Goal: Transaction & Acquisition: Subscribe to service/newsletter

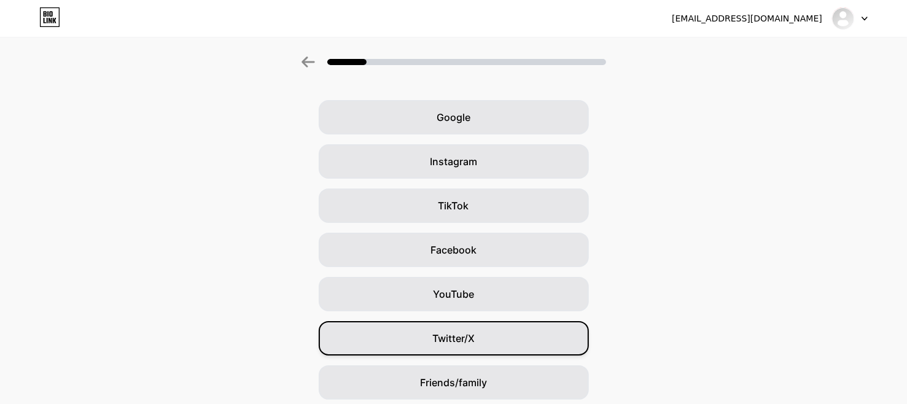
scroll to position [125, 0]
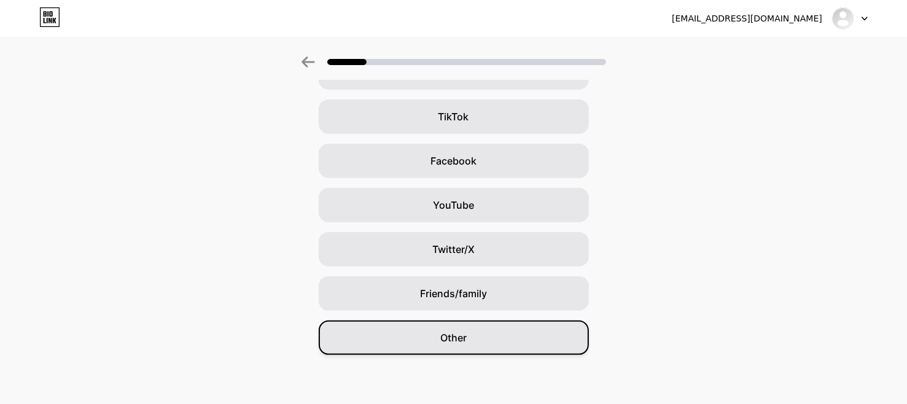
click at [506, 342] on div "Other" at bounding box center [454, 337] width 270 height 34
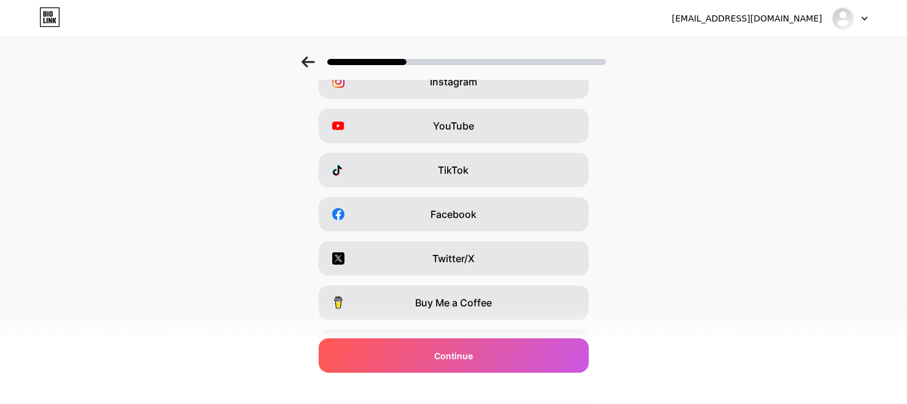
scroll to position [186, 0]
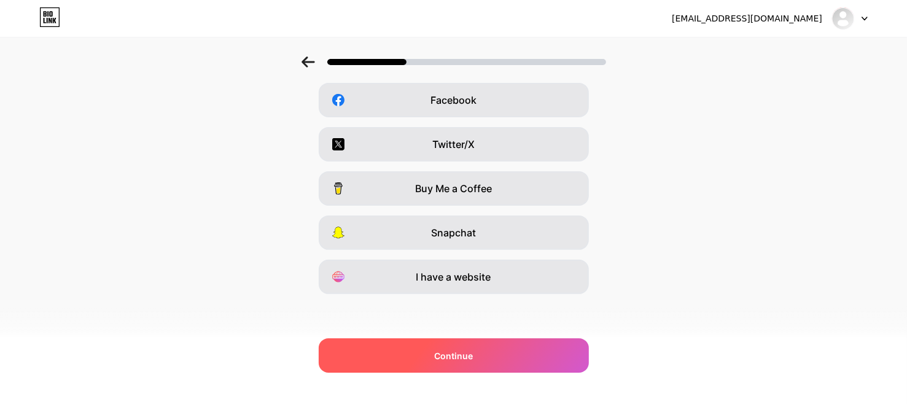
click at [511, 351] on div "Continue" at bounding box center [454, 355] width 270 height 34
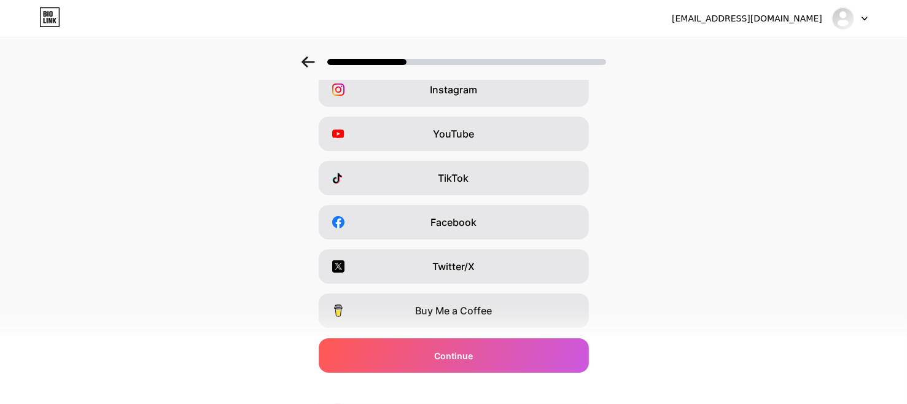
scroll to position [17, 0]
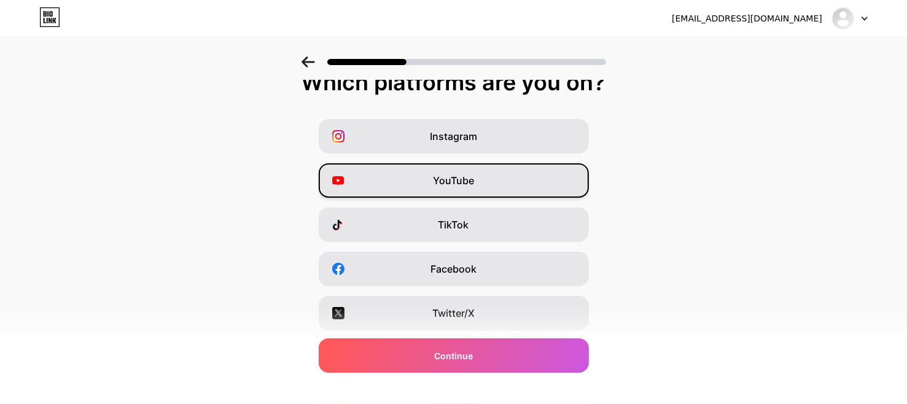
click at [522, 189] on div "YouTube" at bounding box center [454, 180] width 270 height 34
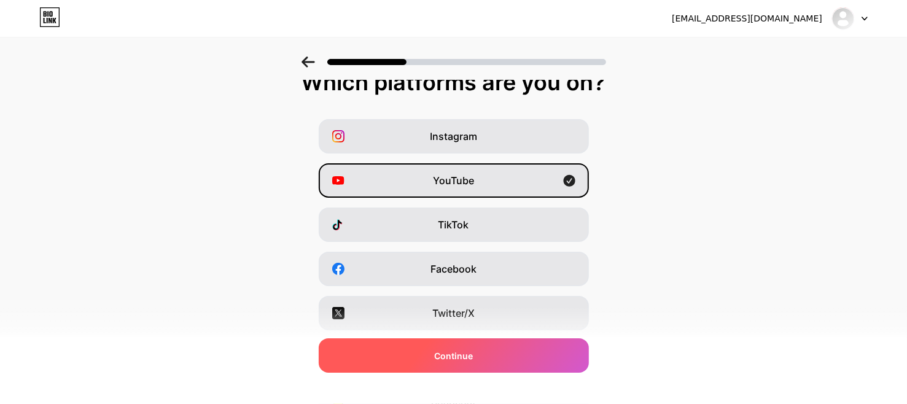
click at [497, 355] on div "Continue" at bounding box center [454, 355] width 270 height 34
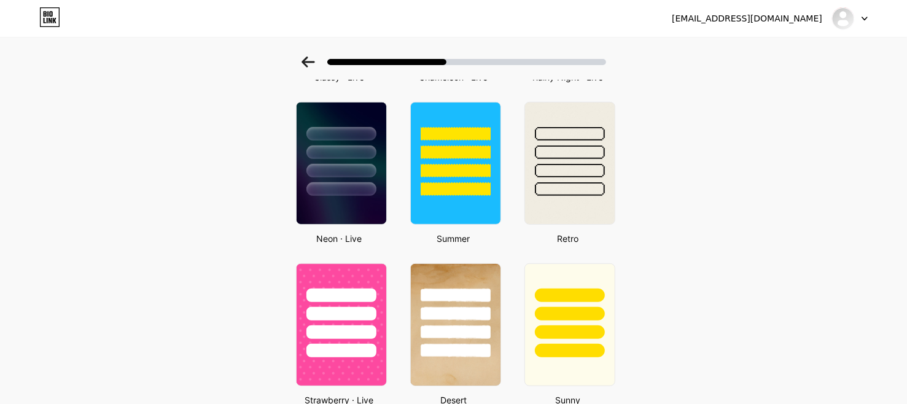
scroll to position [518, 0]
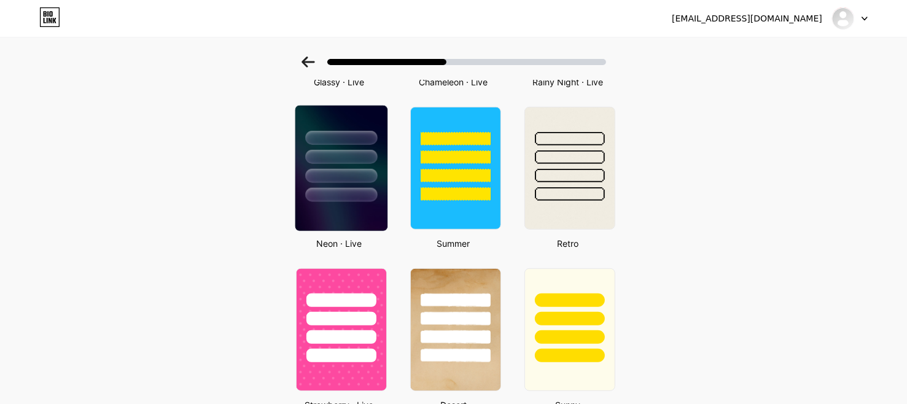
click at [371, 207] on img at bounding box center [341, 168] width 92 height 125
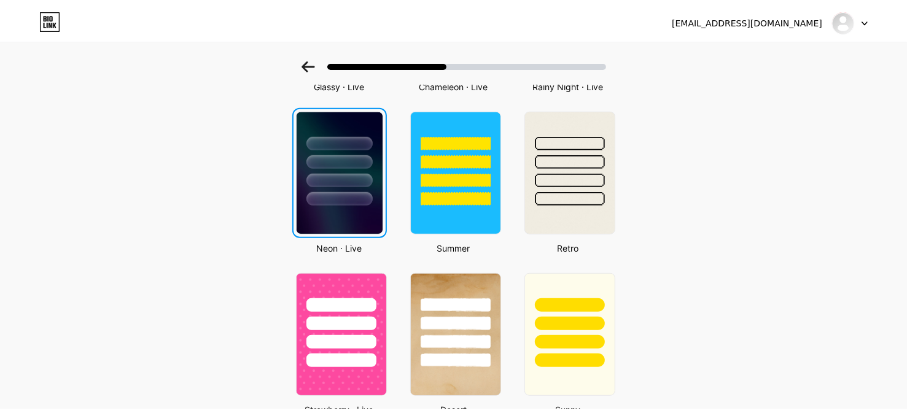
scroll to position [0, 0]
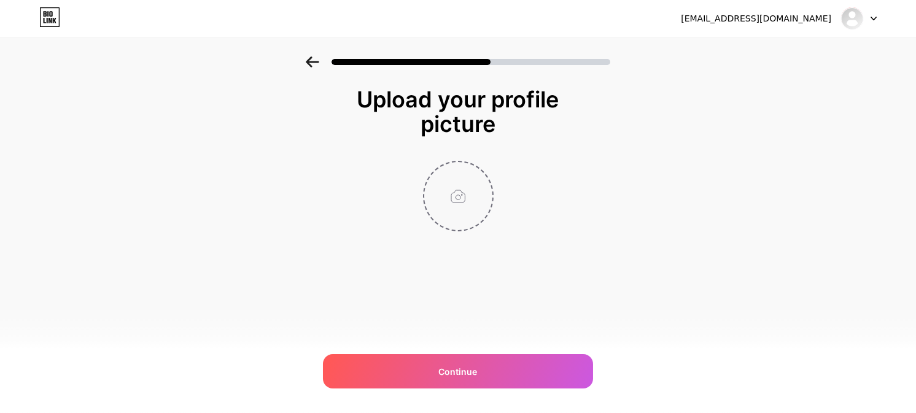
click at [458, 200] on input "file" at bounding box center [458, 196] width 68 height 68
type input "C:\fakepath\la.jpg"
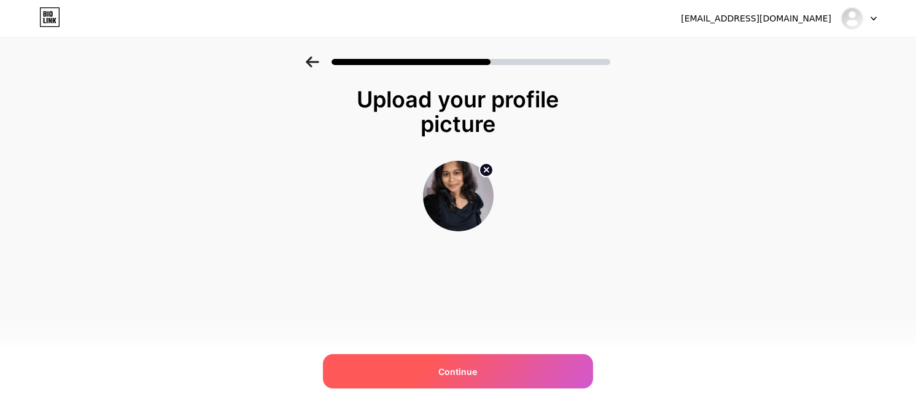
click at [474, 374] on span "Continue" at bounding box center [458, 371] width 39 height 13
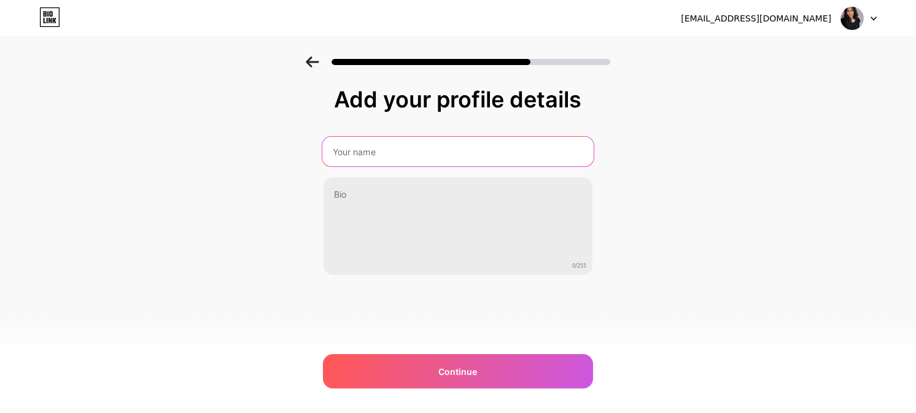
click at [445, 163] on input "text" at bounding box center [457, 151] width 271 height 29
type input "Lakshmi J H"
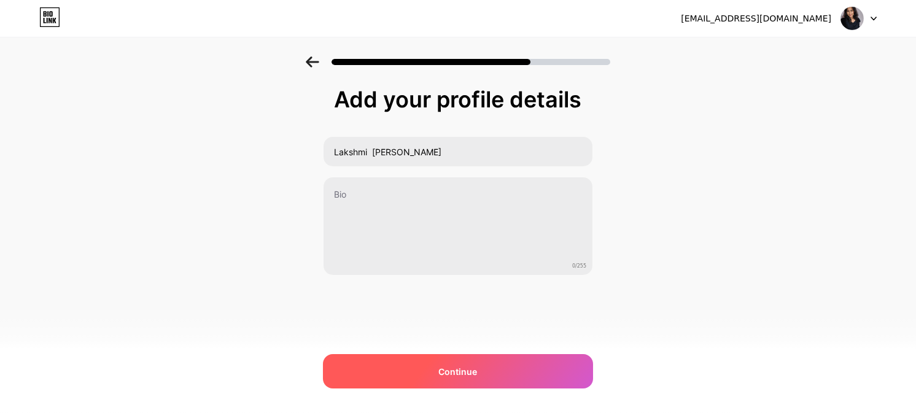
click at [444, 367] on span "Continue" at bounding box center [458, 371] width 39 height 13
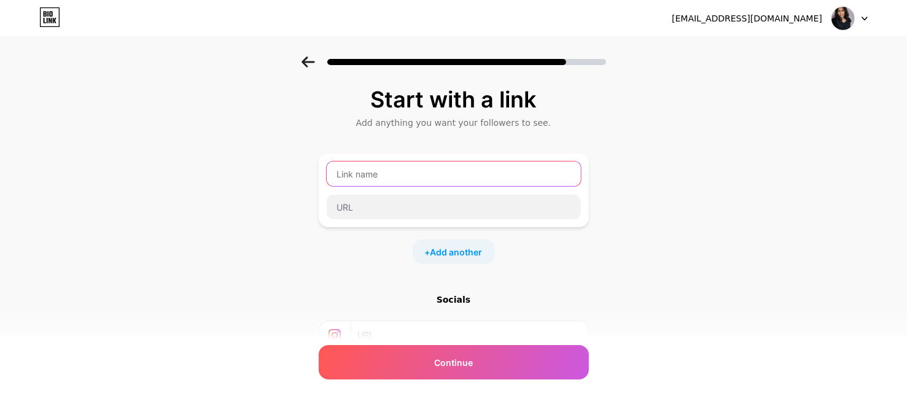
click at [431, 179] on input "text" at bounding box center [454, 173] width 254 height 25
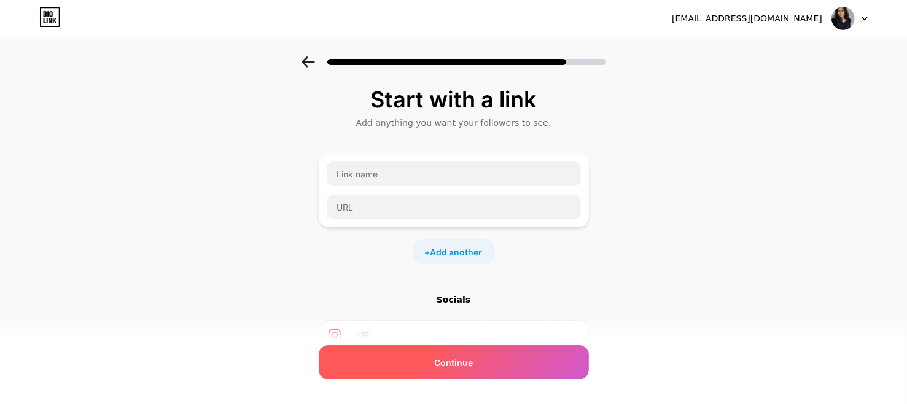
click at [421, 364] on div "Continue" at bounding box center [454, 362] width 270 height 34
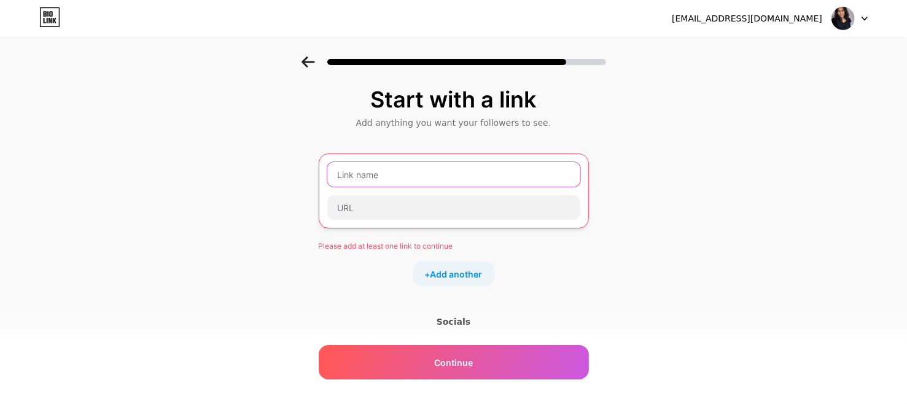
click at [402, 179] on input "text" at bounding box center [453, 174] width 253 height 25
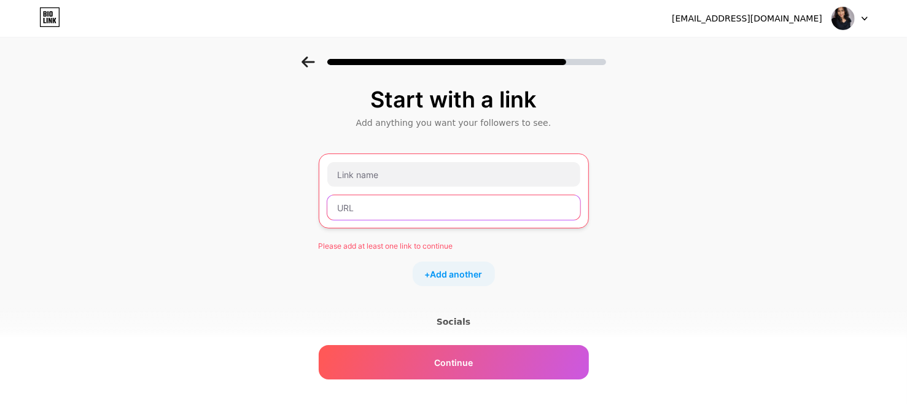
click at [372, 211] on input "text" at bounding box center [453, 207] width 253 height 25
paste input "www.linkedin.com/in/lakshmijh"
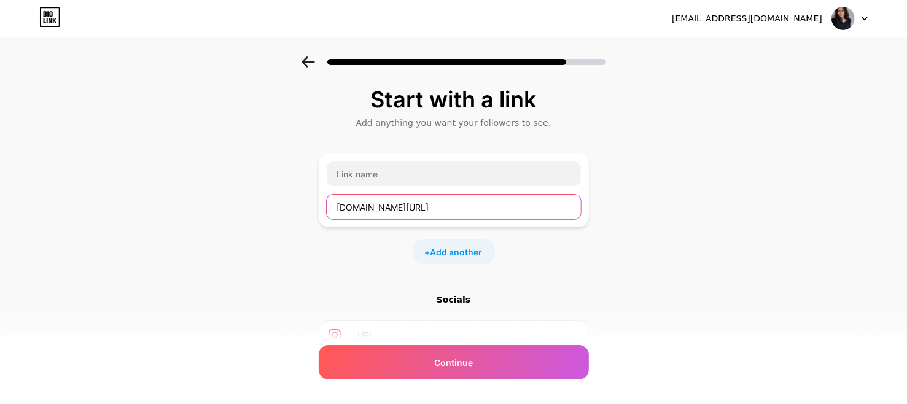
click at [366, 209] on input "www.linkedin.com/in/lakshmijh" at bounding box center [454, 207] width 254 height 25
type input "www.linkedin.com/in/lakshmijh"
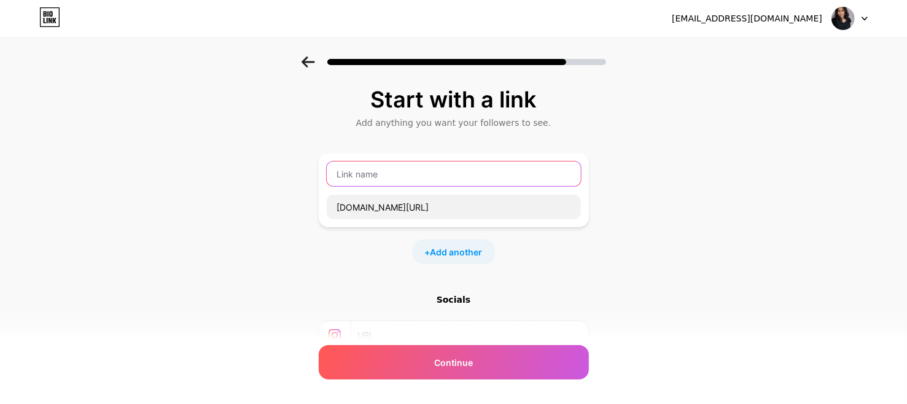
click at [398, 171] on input "text" at bounding box center [454, 173] width 254 height 25
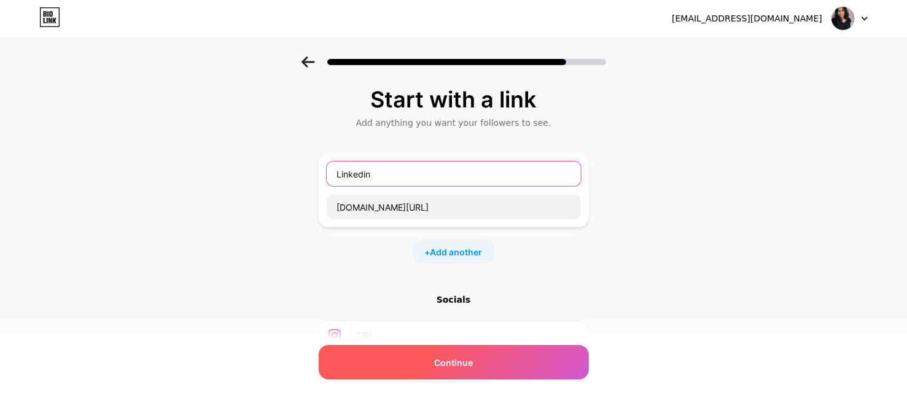
type input "Linkedin"
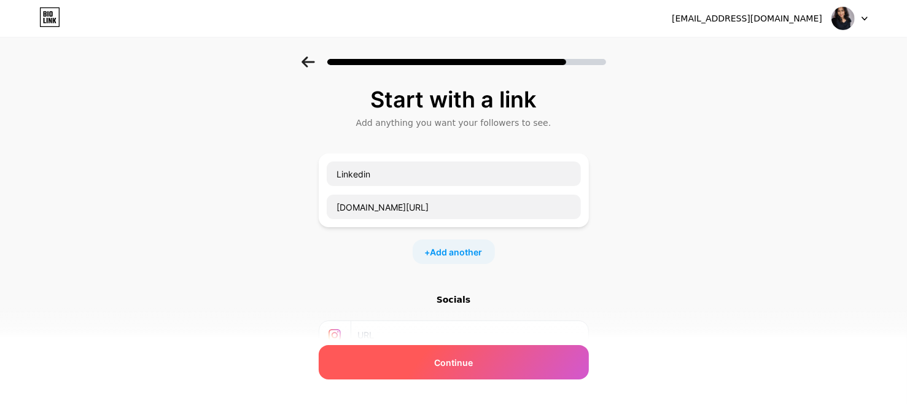
click at [471, 371] on div "Continue" at bounding box center [454, 362] width 270 height 34
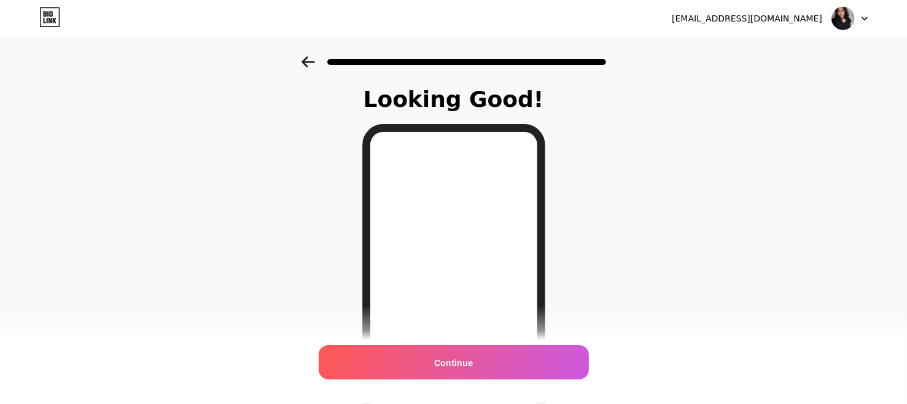
click at [478, 363] on div "Continue" at bounding box center [454, 362] width 270 height 34
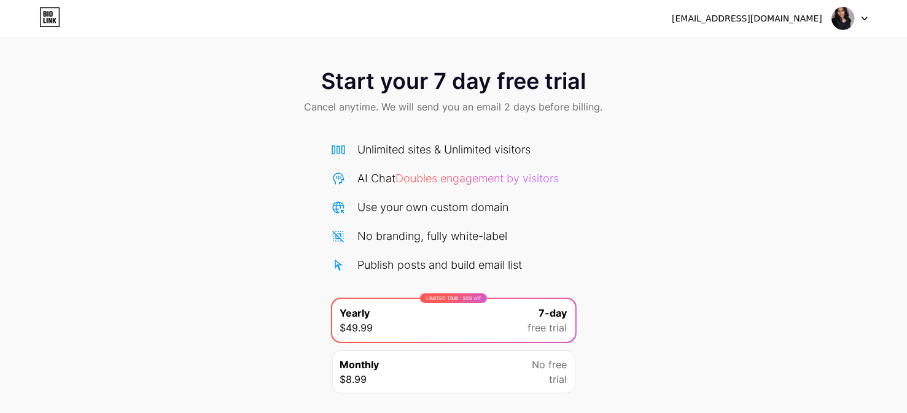
click at [864, 24] on div at bounding box center [850, 18] width 36 height 22
click at [845, 21] on img at bounding box center [842, 18] width 23 height 23
click at [772, 26] on div "[EMAIL_ADDRESS][DOMAIN_NAME]" at bounding box center [770, 18] width 196 height 22
drag, startPoint x: 770, startPoint y: 20, endPoint x: 639, endPoint y: 29, distance: 131.1
click at [770, 20] on div "[EMAIL_ADDRESS][DOMAIN_NAME]" at bounding box center [747, 18] width 150 height 13
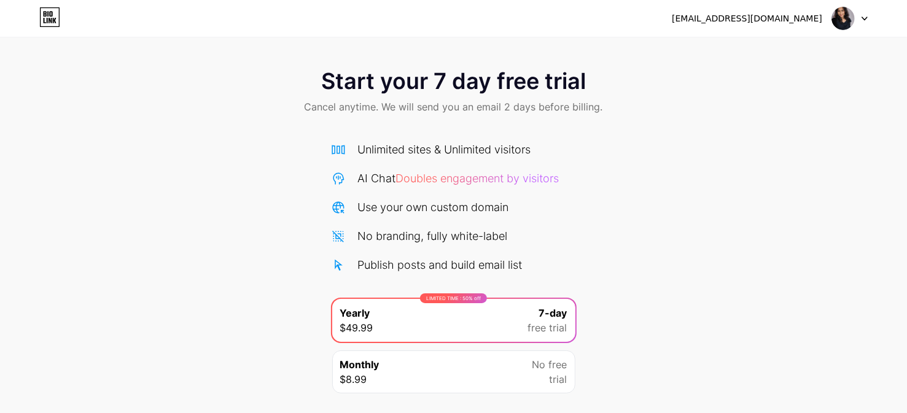
scroll to position [80, 0]
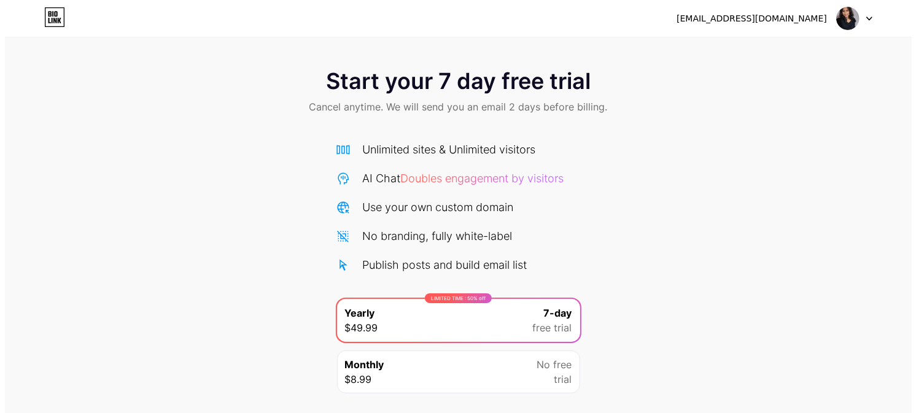
scroll to position [80, 0]
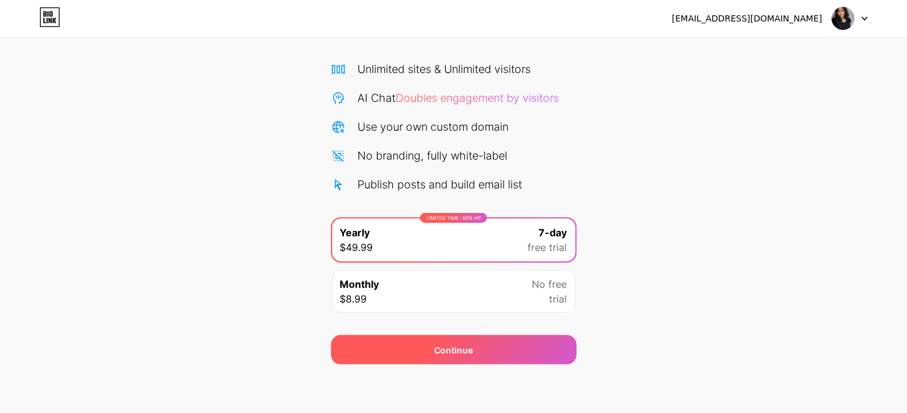
click at [475, 356] on div "Continue" at bounding box center [454, 349] width 246 height 29
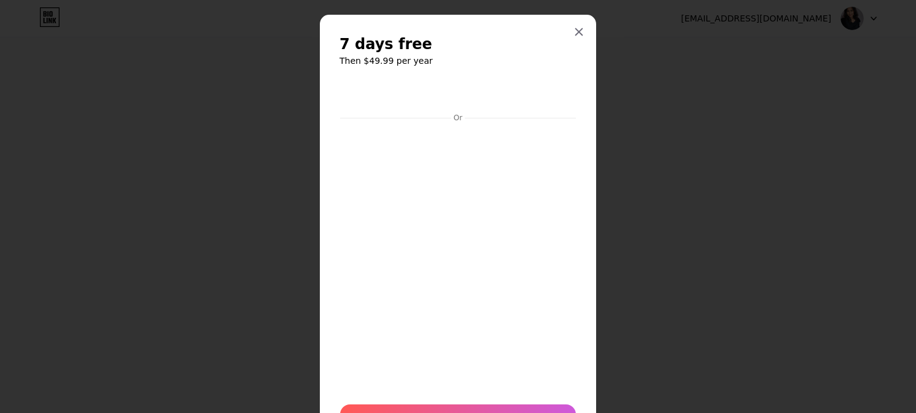
scroll to position [80, 0]
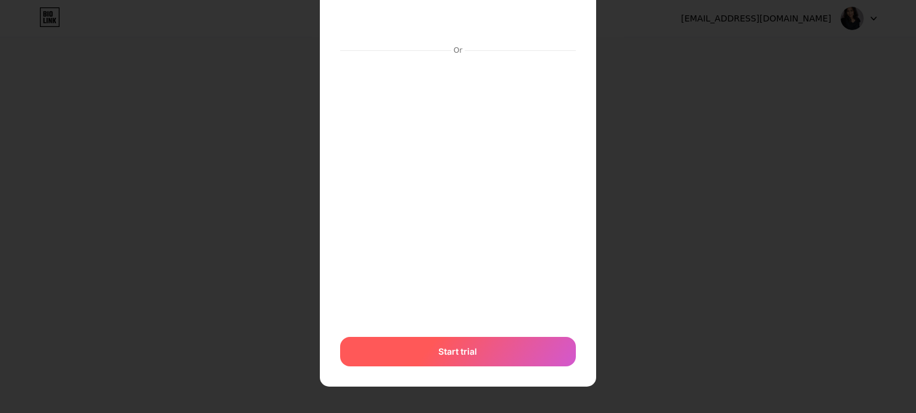
click at [439, 356] on span "Start trial" at bounding box center [458, 351] width 39 height 13
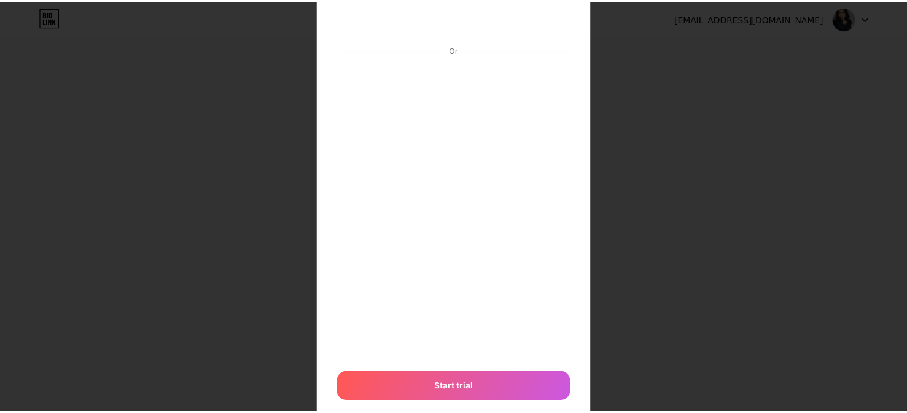
scroll to position [0, 0]
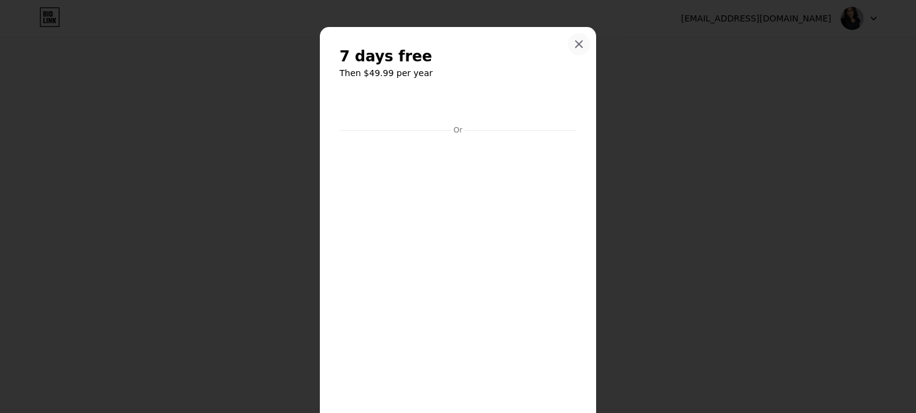
click at [574, 39] on icon at bounding box center [579, 44] width 10 height 10
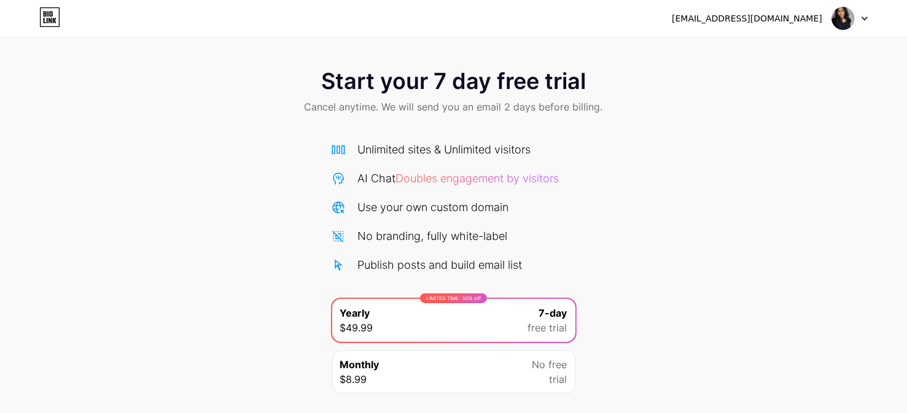
click at [865, 20] on icon at bounding box center [864, 19] width 6 height 4
click at [772, 48] on li "Logout" at bounding box center [791, 50] width 152 height 33
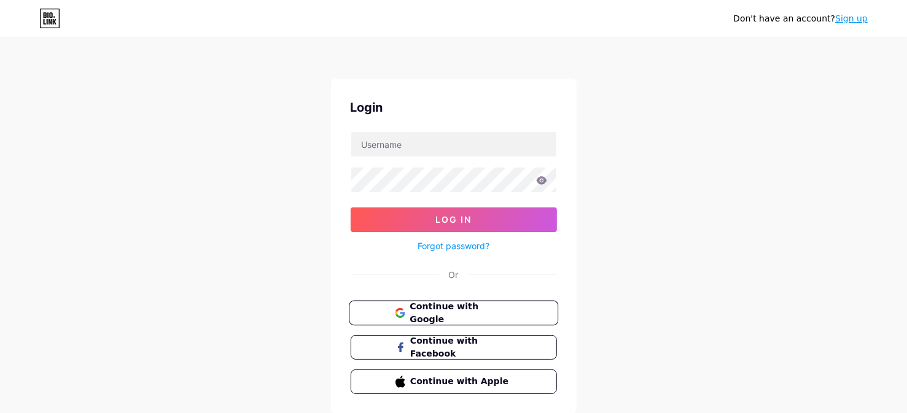
click at [470, 319] on button "Continue with Google" at bounding box center [453, 313] width 209 height 25
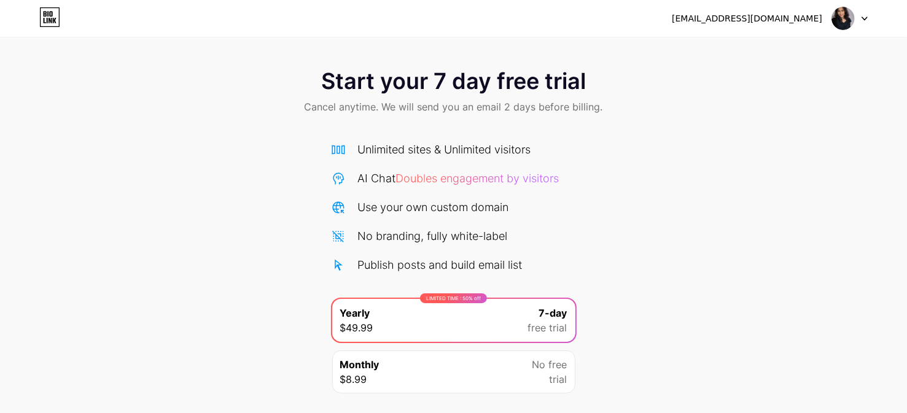
click at [860, 19] on div at bounding box center [850, 18] width 36 height 22
click at [832, 17] on img at bounding box center [842, 18] width 23 height 23
click at [44, 19] on icon at bounding box center [45, 21] width 2 height 6
click at [863, 17] on icon at bounding box center [864, 19] width 6 height 4
click at [845, 25] on img at bounding box center [842, 18] width 23 height 23
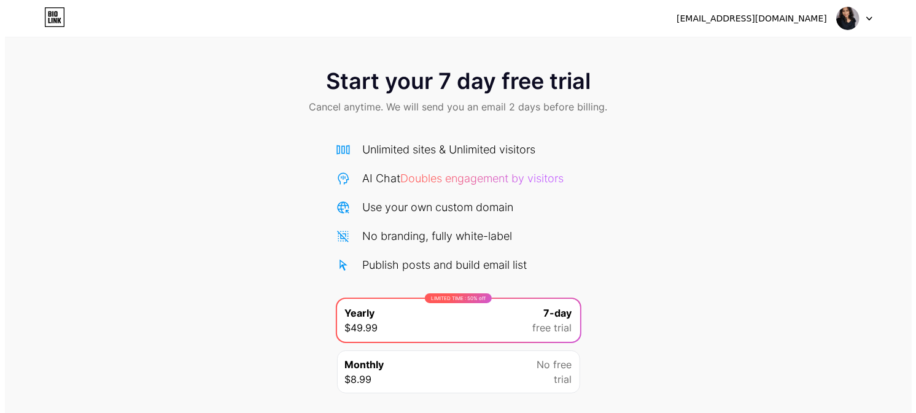
scroll to position [80, 0]
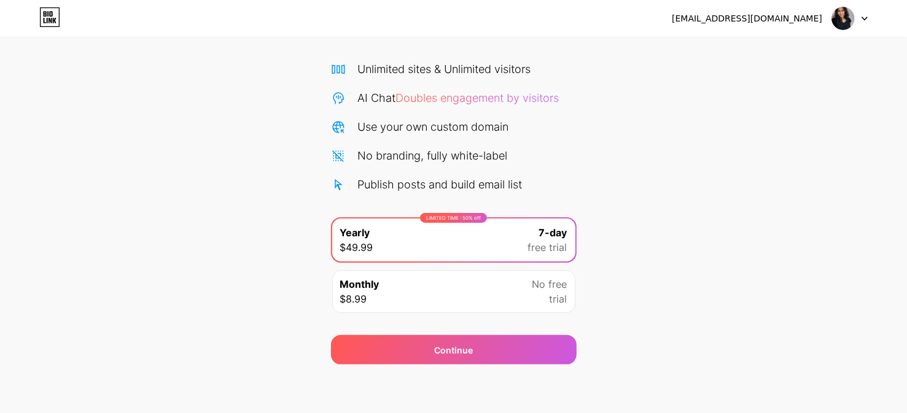
click at [530, 287] on div "Monthly $8.99 No free trial" at bounding box center [453, 291] width 243 height 43
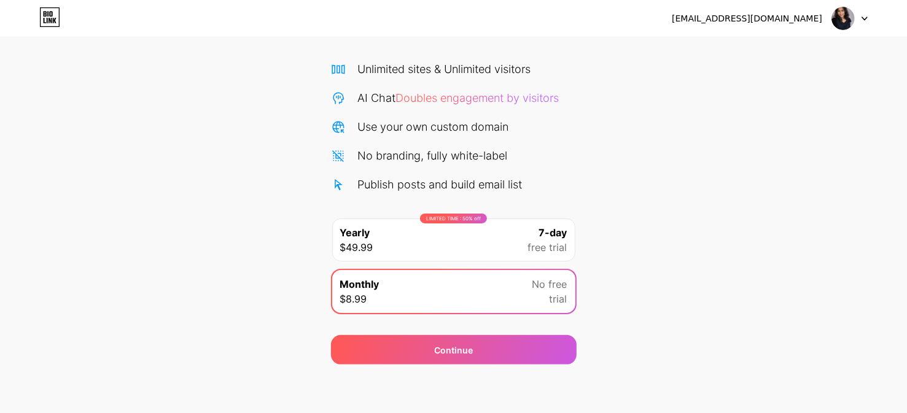
click at [544, 244] on span "free trial" at bounding box center [547, 247] width 39 height 15
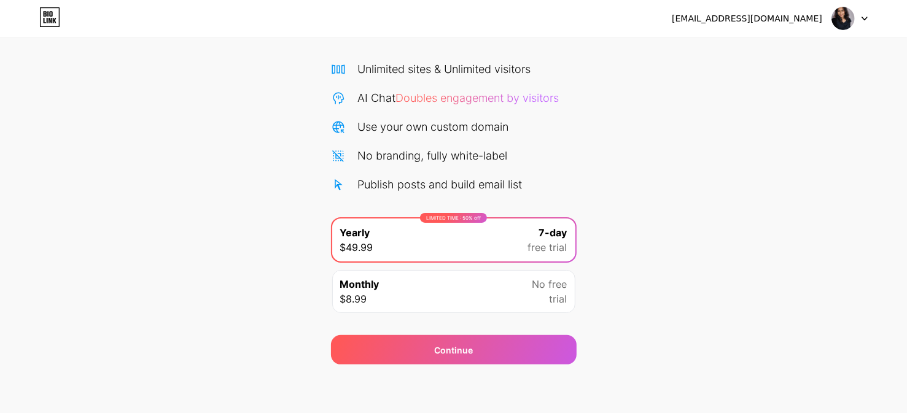
click at [542, 289] on span "No free" at bounding box center [549, 284] width 35 height 15
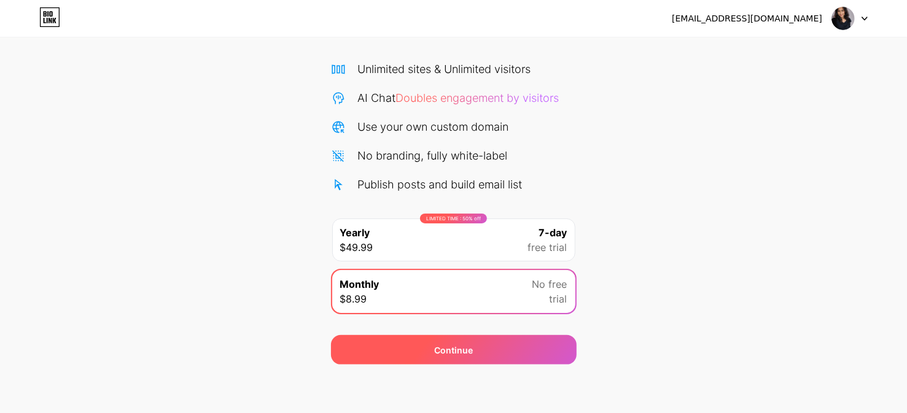
click at [522, 352] on div "Continue" at bounding box center [454, 349] width 246 height 29
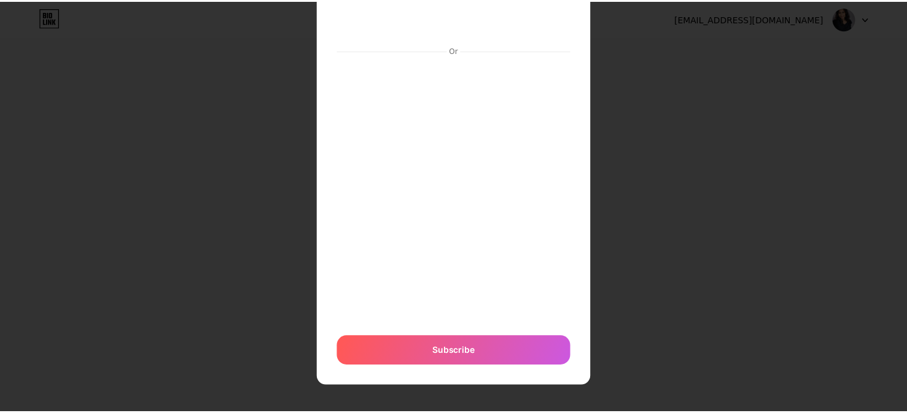
scroll to position [0, 0]
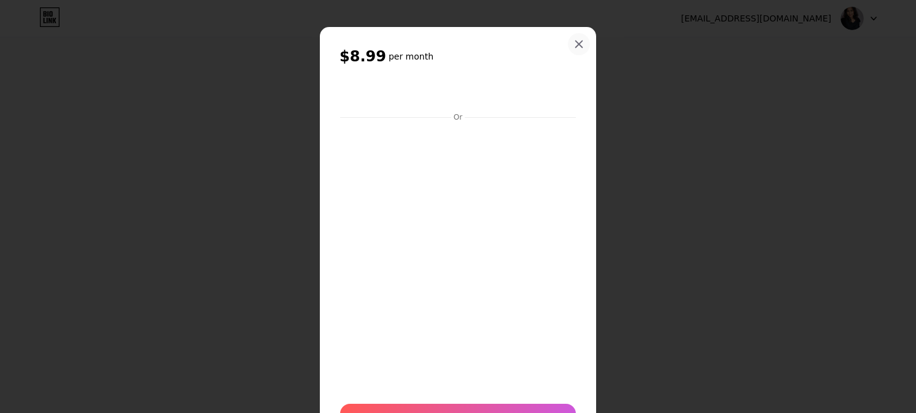
click at [576, 52] on div at bounding box center [579, 44] width 22 height 22
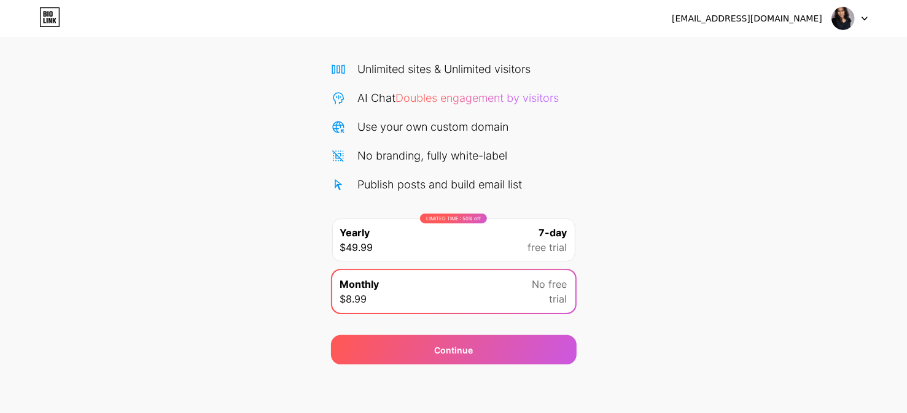
click at [792, 21] on div "[EMAIL_ADDRESS][DOMAIN_NAME]" at bounding box center [747, 18] width 150 height 13
click at [865, 20] on div at bounding box center [850, 18] width 36 height 22
click at [842, 24] on img at bounding box center [842, 18] width 23 height 23
click at [850, 17] on img at bounding box center [842, 18] width 23 height 23
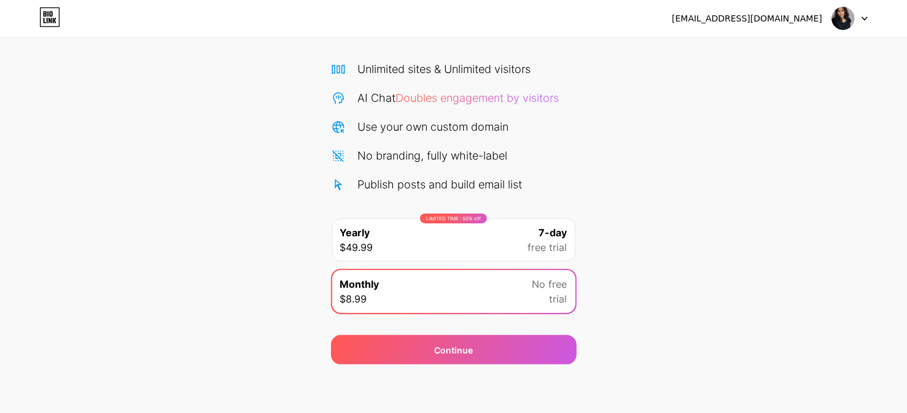
click at [850, 17] on img at bounding box center [842, 18] width 23 height 23
click at [867, 20] on div at bounding box center [850, 18] width 36 height 22
click at [844, 16] on img at bounding box center [842, 18] width 23 height 23
click at [792, 17] on div "[EMAIL_ADDRESS][DOMAIN_NAME]" at bounding box center [747, 18] width 150 height 13
click at [850, 17] on img at bounding box center [842, 18] width 23 height 23
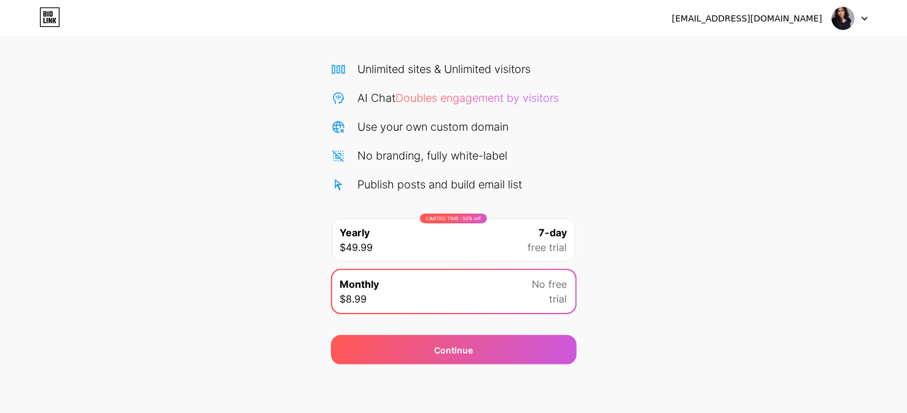
click at [850, 17] on img at bounding box center [842, 18] width 23 height 23
click at [50, 14] on icon at bounding box center [50, 14] width 3 height 6
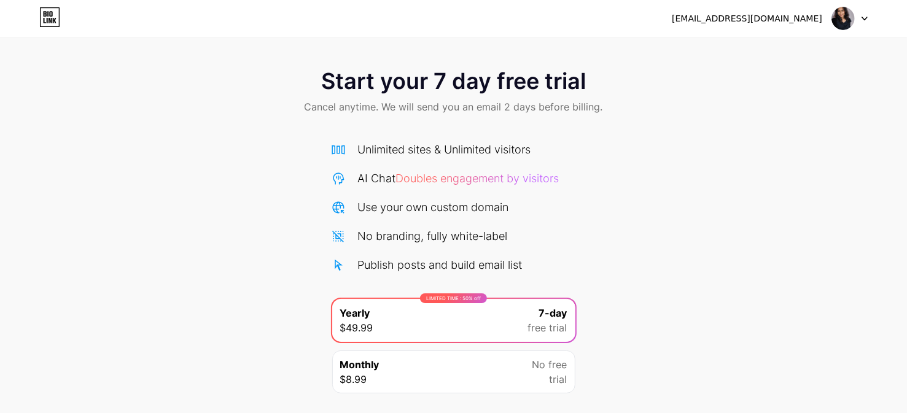
click at [863, 12] on div at bounding box center [850, 18] width 36 height 22
click at [806, 45] on li "Logout" at bounding box center [791, 50] width 152 height 33
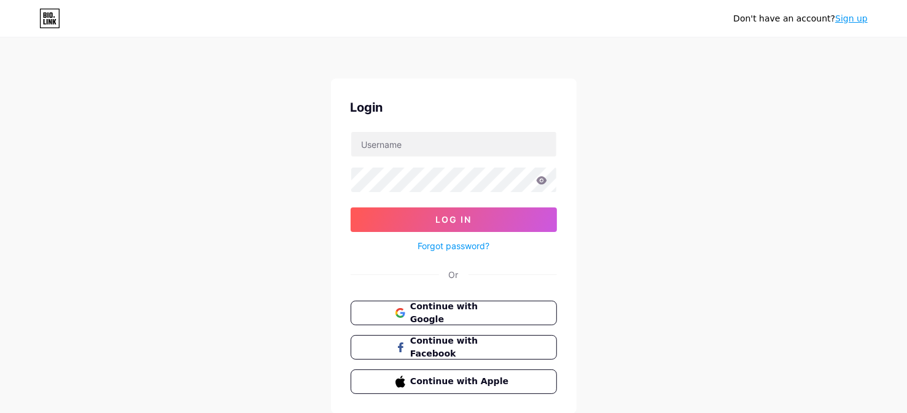
click at [777, 50] on div "Don't have an account? Sign up Login Log In Forgot password? Or Continue with G…" at bounding box center [453, 226] width 907 height 453
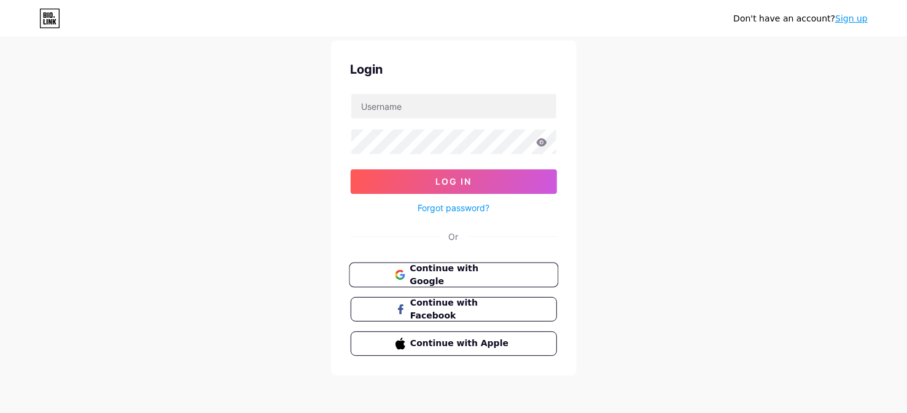
click at [542, 270] on button "Continue with Google" at bounding box center [453, 275] width 209 height 25
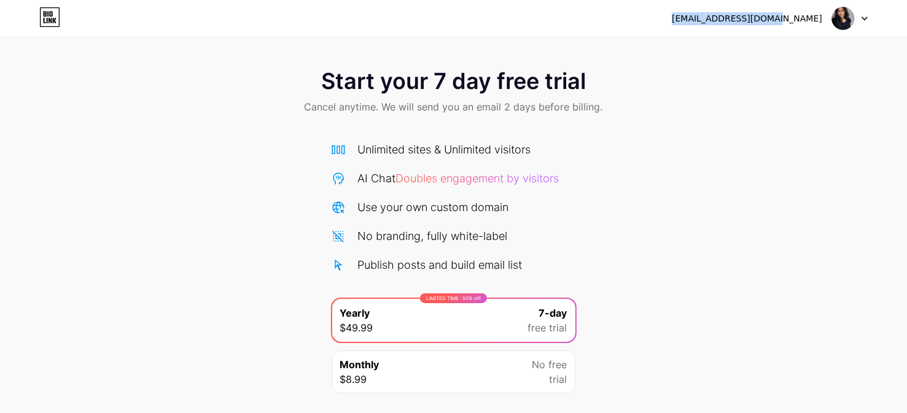
drag, startPoint x: 822, startPoint y: 17, endPoint x: 699, endPoint y: 24, distance: 123.6
click at [699, 24] on div "lakshmijh18@gmail.com Logout" at bounding box center [453, 18] width 907 height 22
click at [840, 20] on img at bounding box center [842, 18] width 23 height 23
drag, startPoint x: 812, startPoint y: 21, endPoint x: 744, endPoint y: 21, distance: 67.5
click at [744, 21] on div "[EMAIL_ADDRESS][DOMAIN_NAME]" at bounding box center [747, 18] width 150 height 13
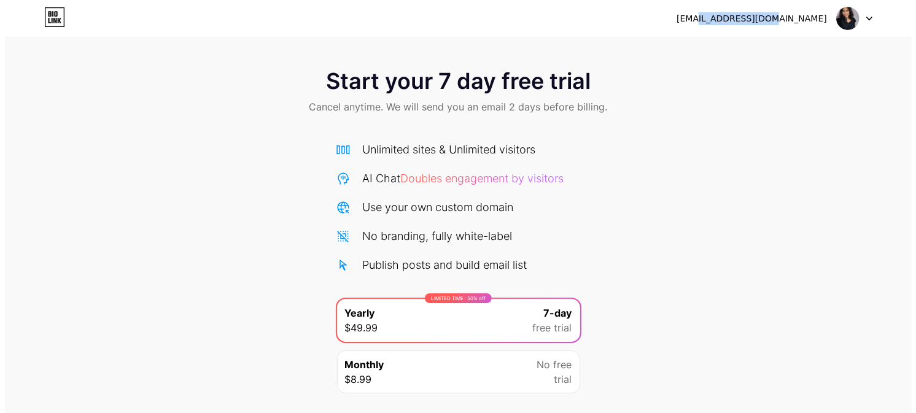
scroll to position [80, 0]
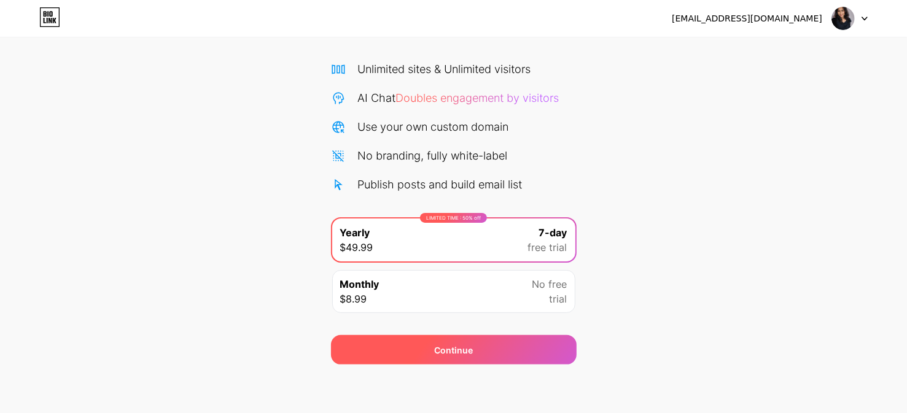
click at [537, 352] on div "Continue" at bounding box center [454, 349] width 246 height 29
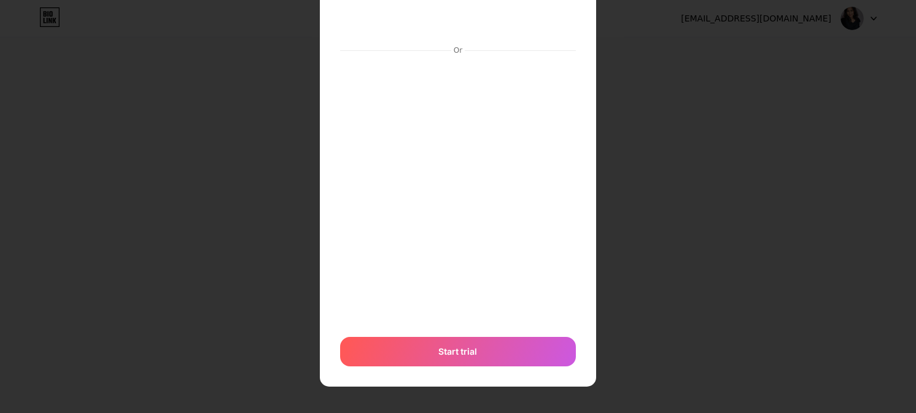
scroll to position [79, 0]
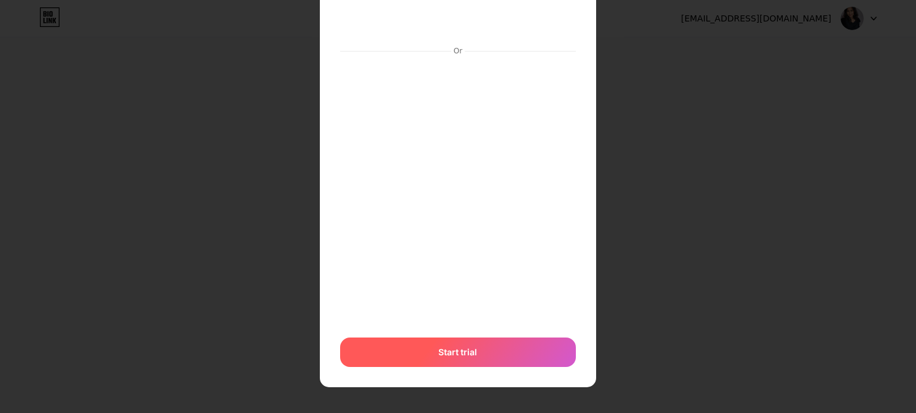
click at [526, 344] on div "Start trial" at bounding box center [458, 352] width 236 height 29
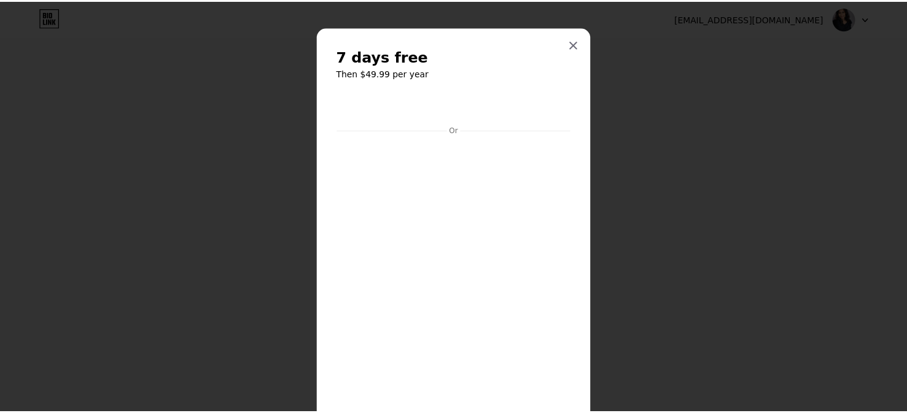
scroll to position [0, 0]
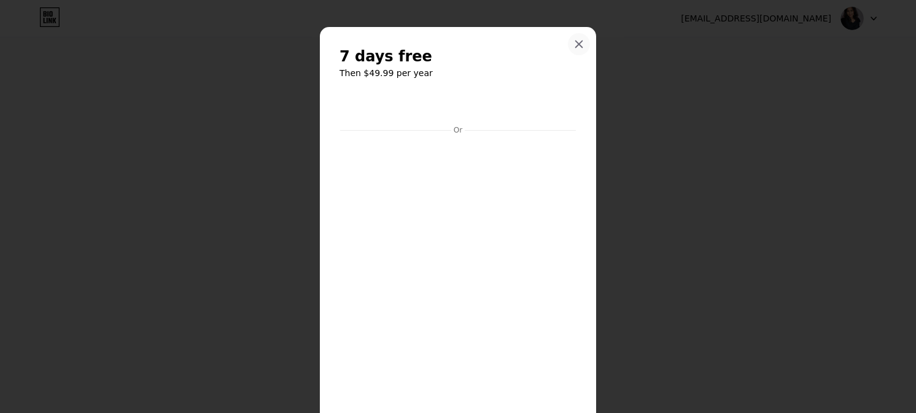
click at [576, 42] on icon at bounding box center [579, 44] width 7 height 7
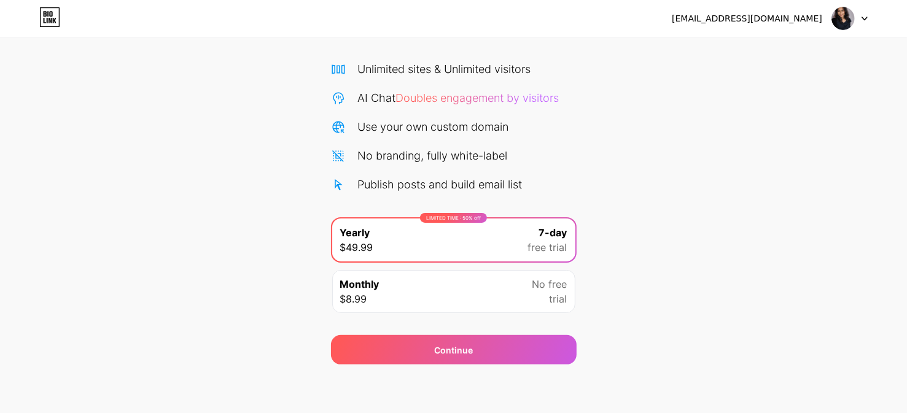
click at [863, 14] on div at bounding box center [850, 18] width 36 height 22
click at [815, 45] on li "Logout" at bounding box center [791, 50] width 152 height 33
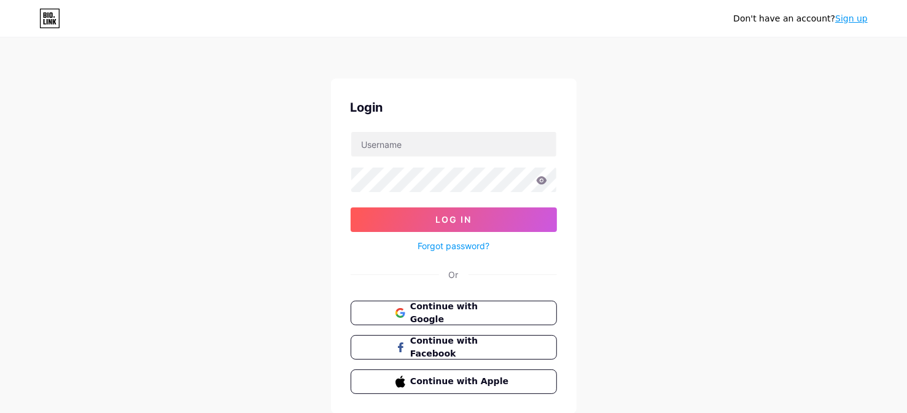
drag, startPoint x: 898, startPoint y: 112, endPoint x: 886, endPoint y: -10, distance: 123.3
click at [886, 0] on html "Don't have an account? Sign up Login Log In Forgot password? Or Continue with G…" at bounding box center [453, 226] width 907 height 453
